Goal: Find specific page/section: Find specific page/section

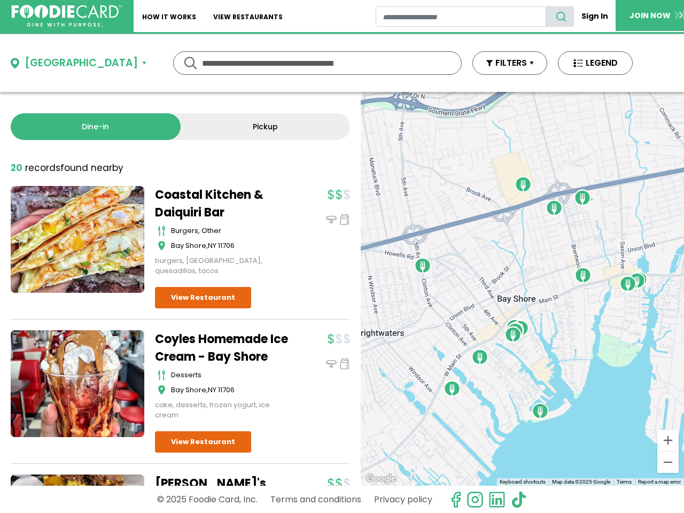
click at [342, 63] on input "text" at bounding box center [317, 63] width 231 height 22
click at [73, 63] on div "[GEOGRAPHIC_DATA]" at bounding box center [81, 63] width 113 height 15
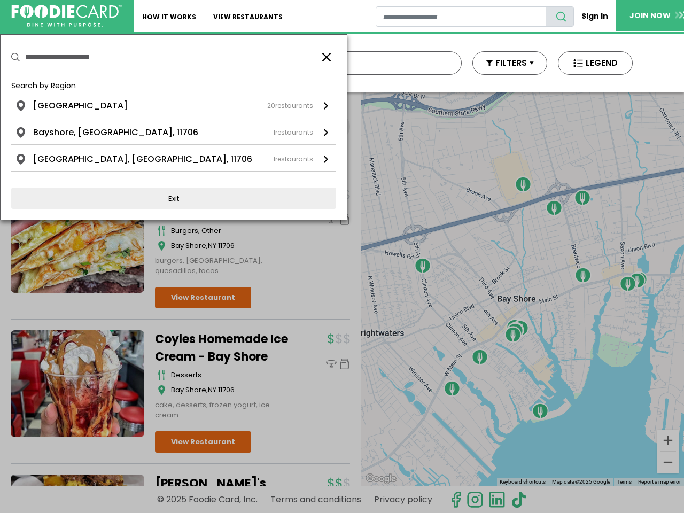
click at [498, 63] on button "FILTERS" at bounding box center [509, 63] width 75 height 24
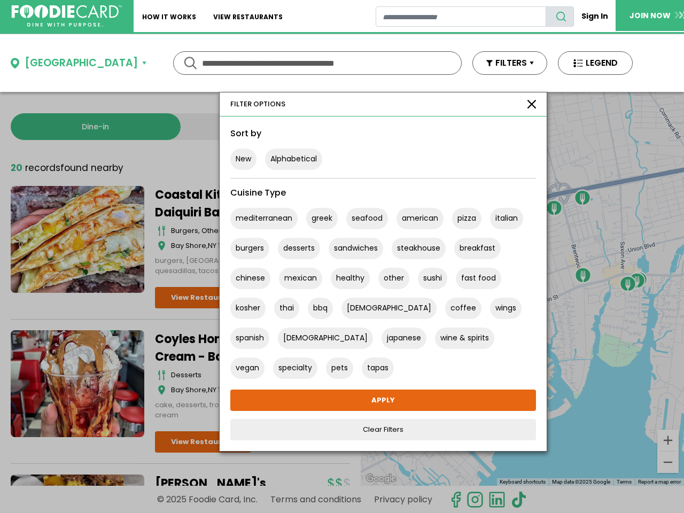
click at [583, 63] on button "LEGEND" at bounding box center [595, 63] width 75 height 24
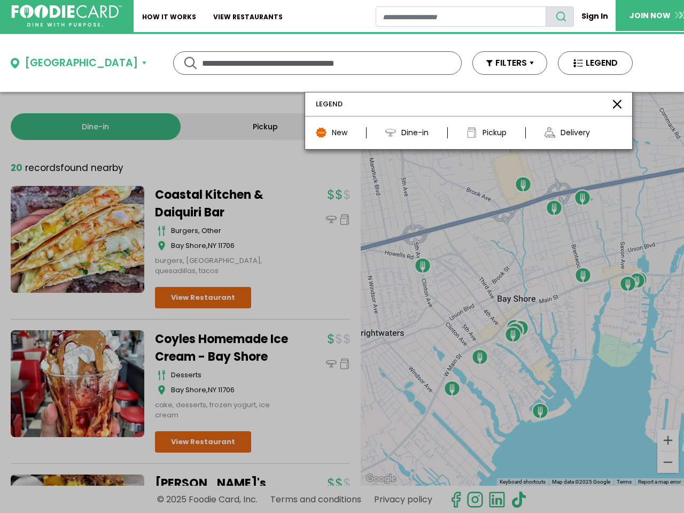
click at [93, 127] on div at bounding box center [342, 256] width 684 height 513
click at [257, 127] on link "Pickup" at bounding box center [266, 126] width 170 height 27
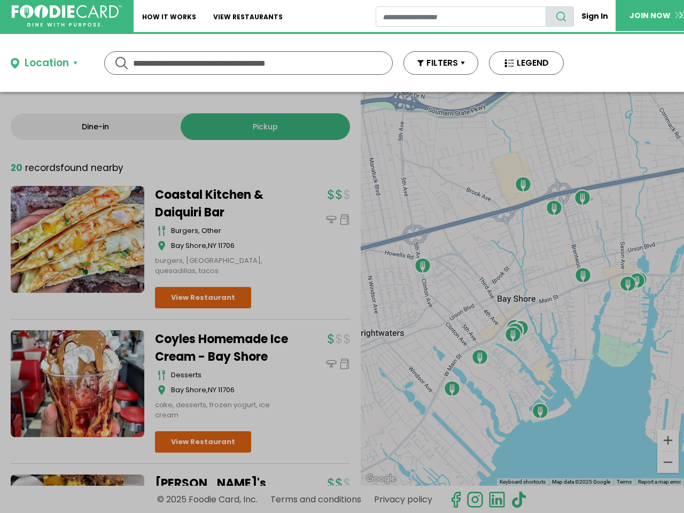
click at [522, 288] on div at bounding box center [342, 256] width 684 height 513
click at [513, 334] on div at bounding box center [342, 256] width 684 height 513
